Goal: Task Accomplishment & Management: Use online tool/utility

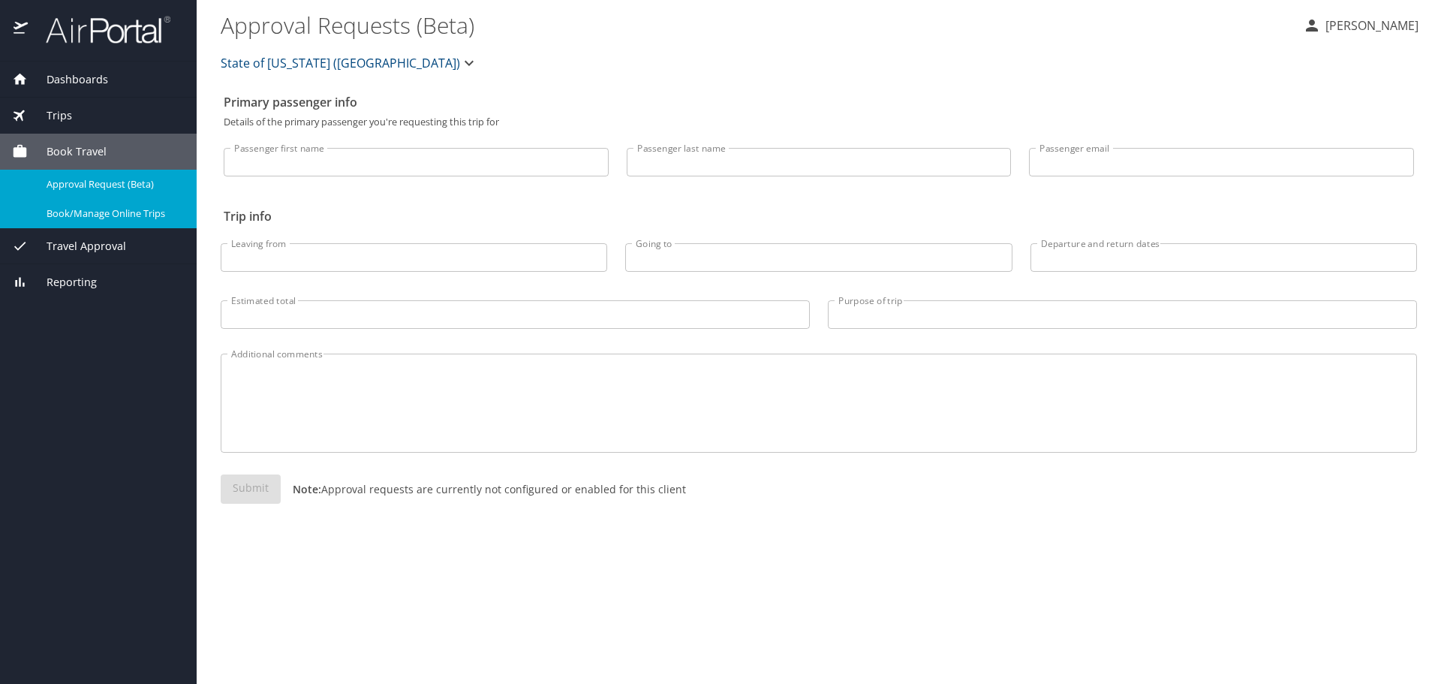
click at [53, 215] on span "Book/Manage Online Trips" at bounding box center [113, 213] width 132 height 14
